Goal: Navigation & Orientation: Find specific page/section

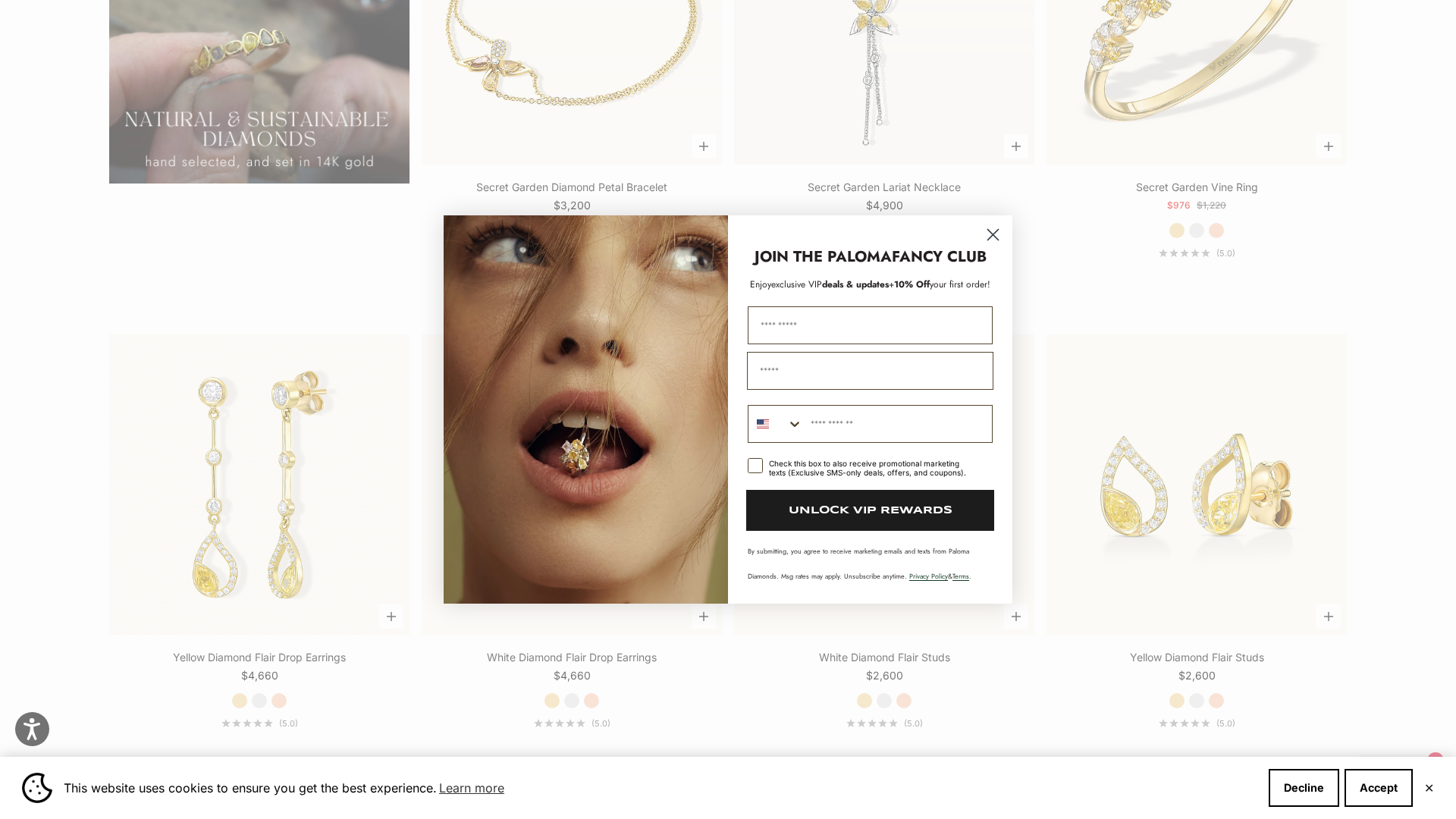
scroll to position [2631, 0]
